Goal: Find specific page/section: Find specific page/section

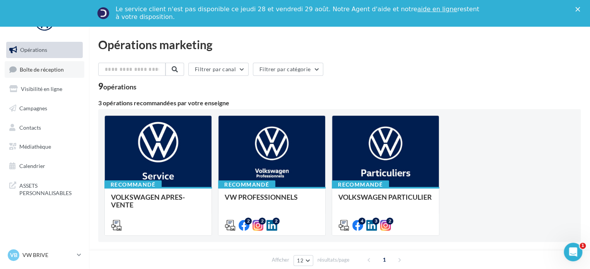
click at [46, 73] on link "Boîte de réception" at bounding box center [45, 69] width 80 height 17
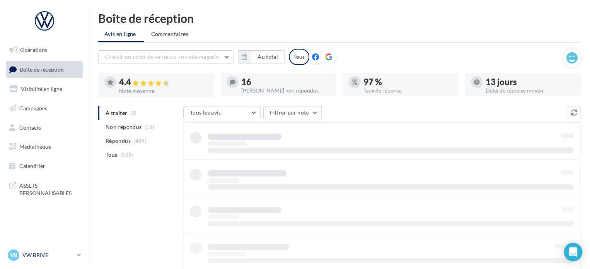
click at [75, 253] on link "VB VW BRIVE vw-bri-sdes" at bounding box center [44, 254] width 77 height 15
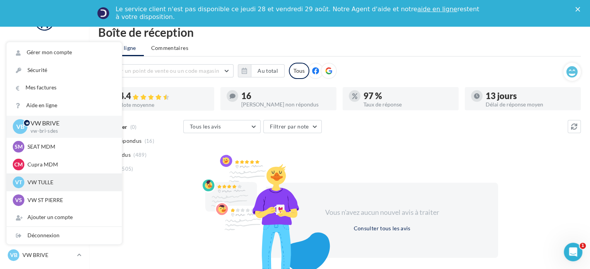
click at [49, 180] on p "VW TULLE" at bounding box center [69, 182] width 85 height 8
